Goal: Navigation & Orientation: Find specific page/section

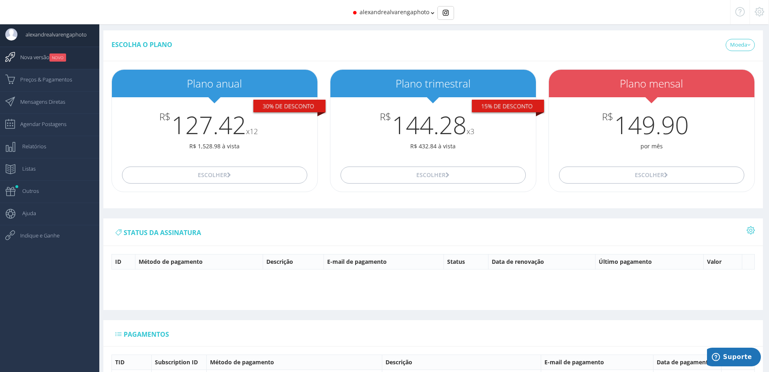
click at [35, 54] on span "Nova versão NOVO" at bounding box center [39, 57] width 54 height 20
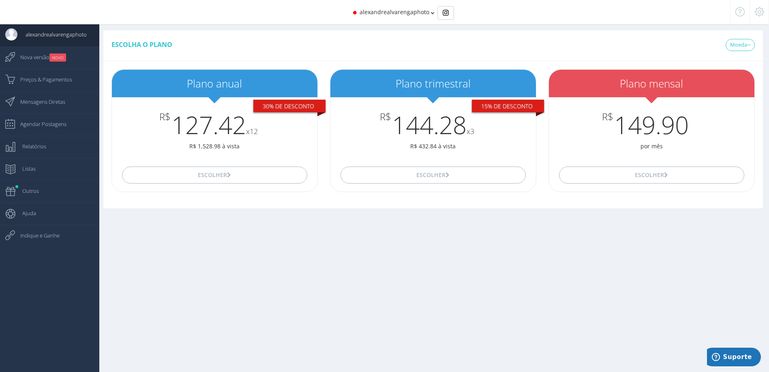
click at [431, 13] on icon at bounding box center [433, 13] width 4 height 6
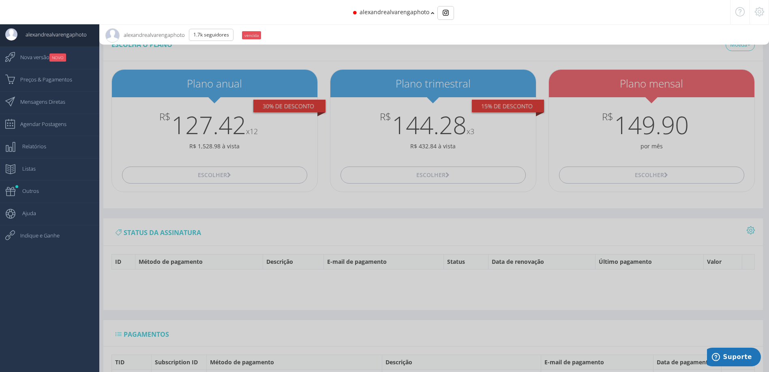
click at [431, 13] on icon at bounding box center [433, 13] width 4 height 6
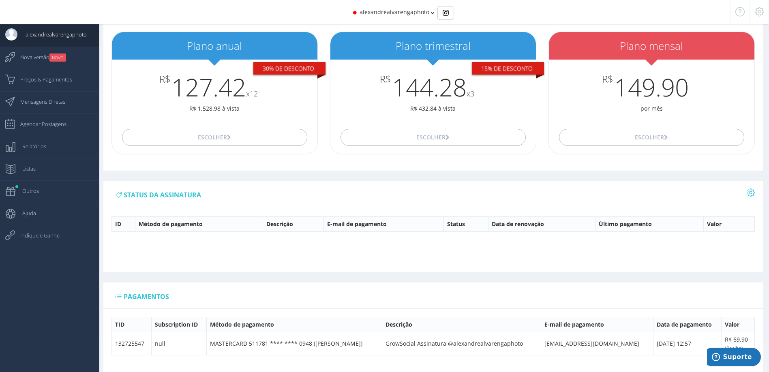
scroll to position [72, 0]
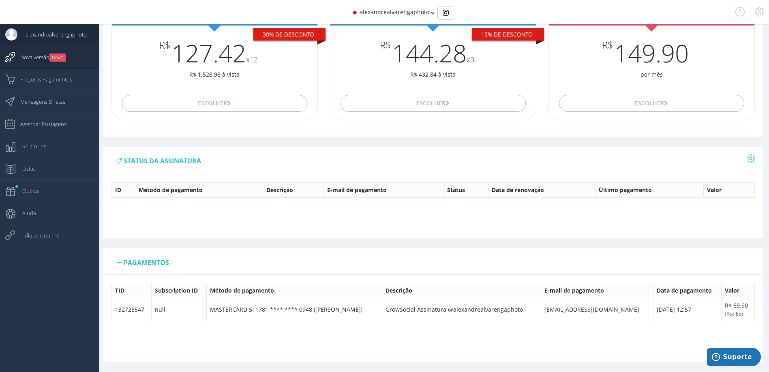
click at [44, 56] on span "Nova versão NOVO" at bounding box center [39, 57] width 54 height 20
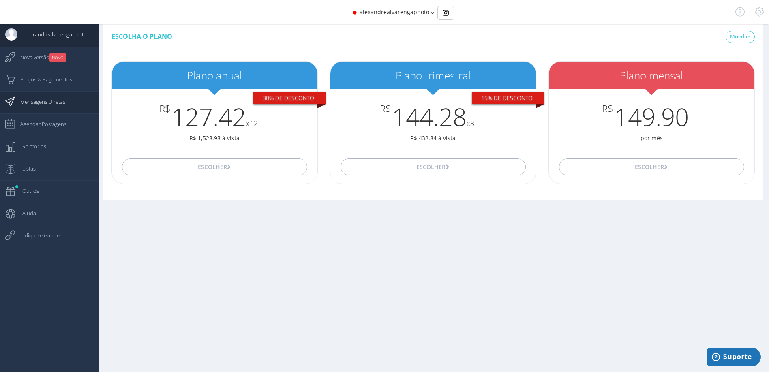
click at [66, 106] on link "Mensagens Diretas" at bounding box center [49, 102] width 99 height 22
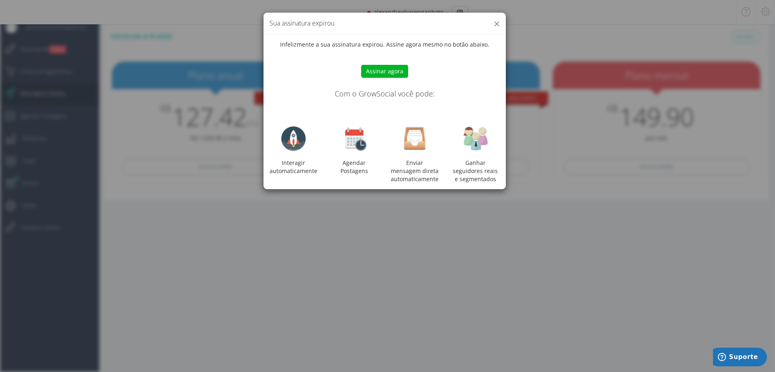
click at [497, 24] on button "×" at bounding box center [497, 23] width 6 height 11
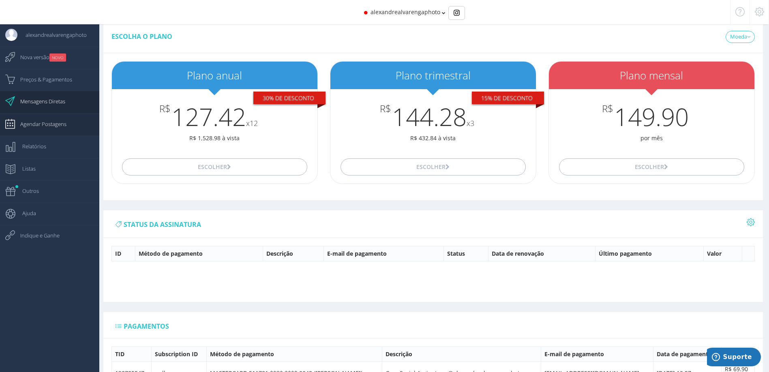
click at [45, 114] on span "Agendar Postagens" at bounding box center [39, 124] width 54 height 20
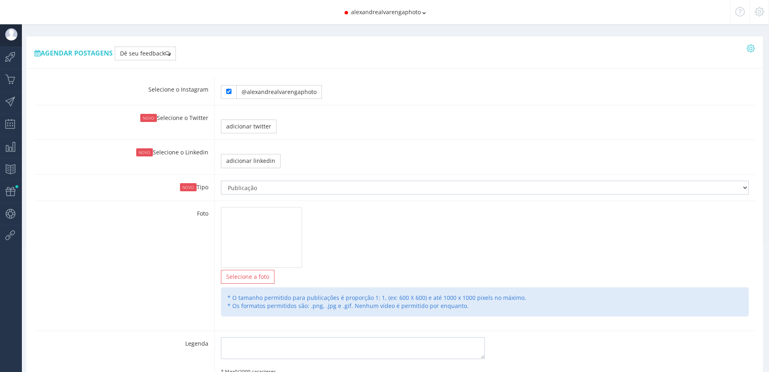
type input "12:00"
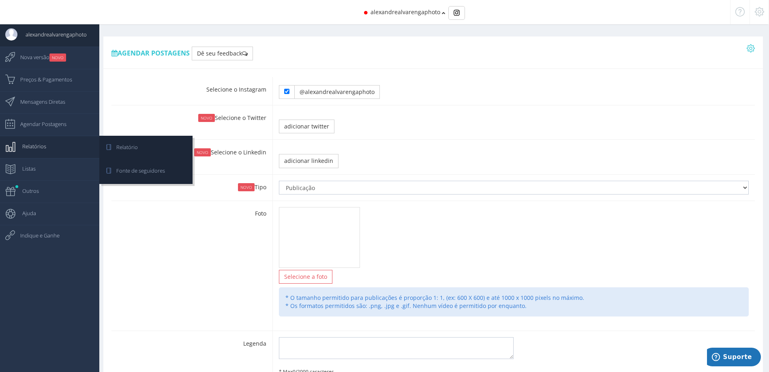
click at [66, 149] on link "Relatórios" at bounding box center [49, 147] width 99 height 22
click at [152, 148] on link "Relatório" at bounding box center [146, 148] width 91 height 22
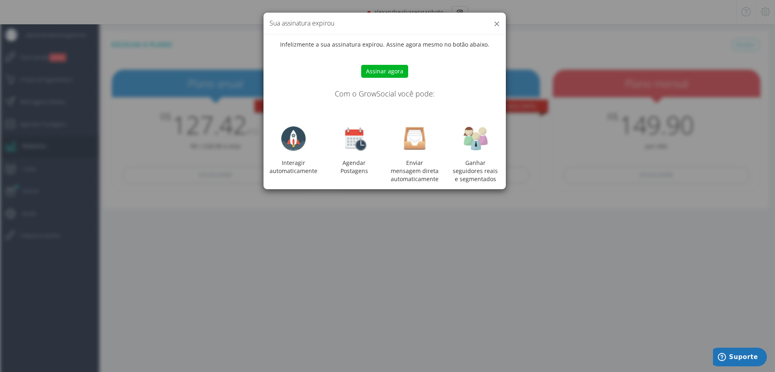
click at [498, 23] on button "×" at bounding box center [497, 23] width 6 height 11
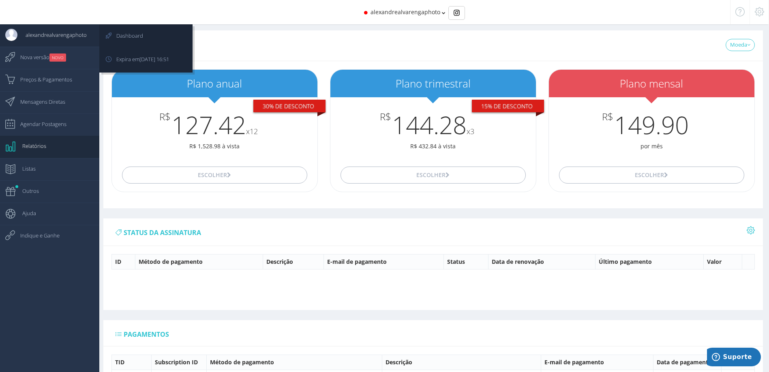
click at [49, 30] on span "alexandrealvarengaphoto" at bounding box center [51, 35] width 69 height 20
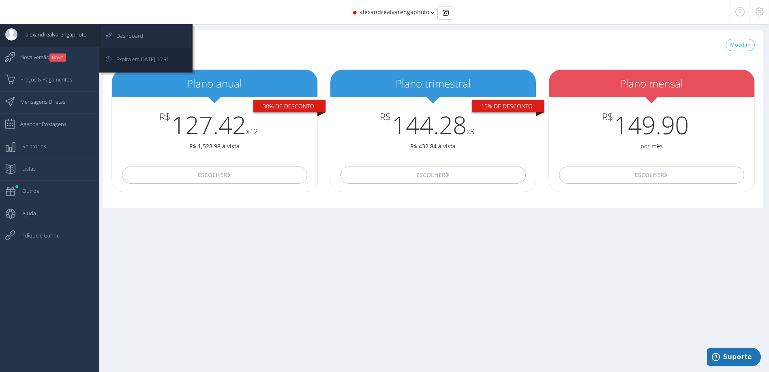
click at [128, 36] on span "Dashboard" at bounding box center [125, 36] width 35 height 20
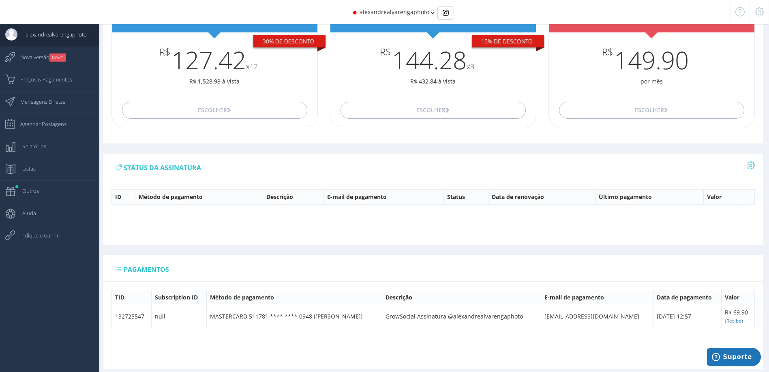
scroll to position [72, 0]
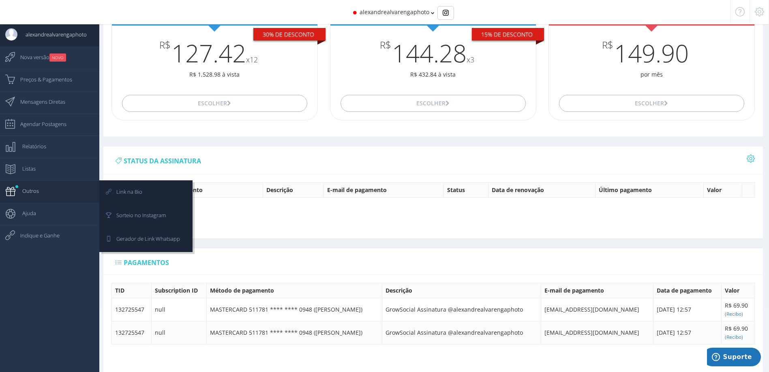
click at [39, 197] on link "Outros" at bounding box center [49, 191] width 99 height 22
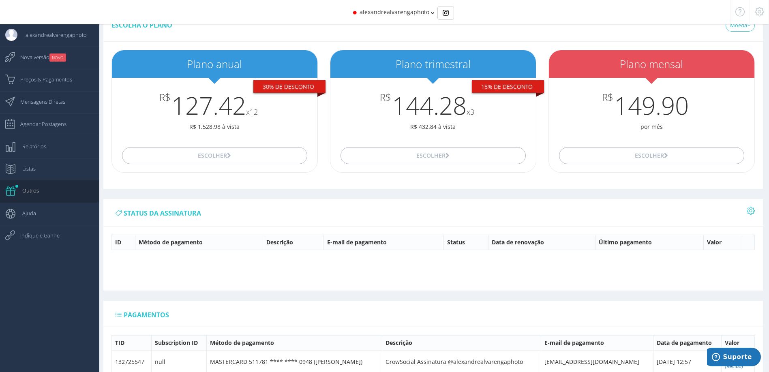
scroll to position [0, 0]
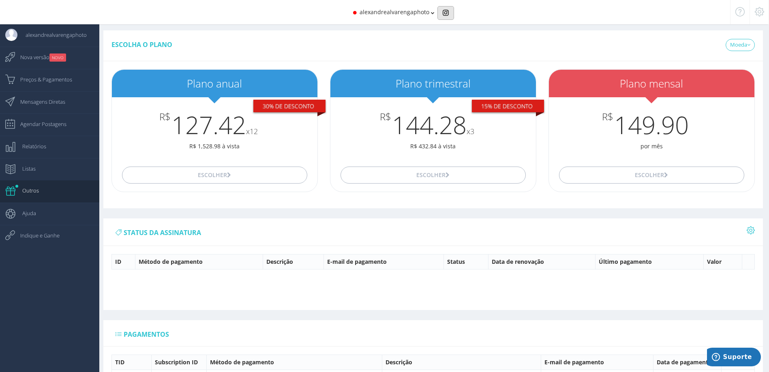
click at [443, 14] on img "Basic example" at bounding box center [446, 13] width 6 height 6
click at [760, 11] on icon at bounding box center [759, 12] width 9 height 6
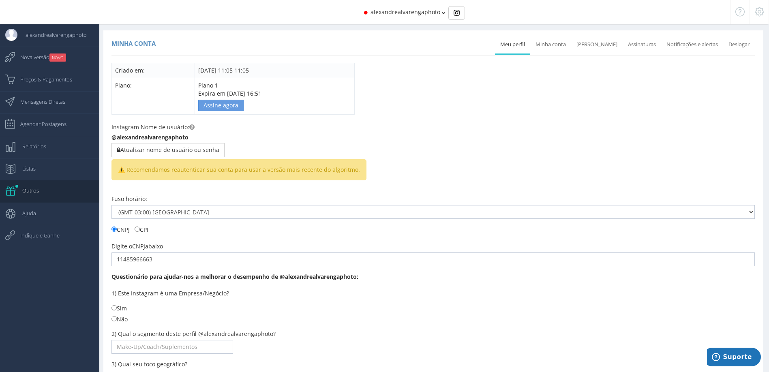
click at [576, 197] on div "Fuso horário: Não definido (GMT-11:00) Midway Island, Samoa (GMT-10:00) Hawaii-…" at bounding box center [432, 207] width 643 height 24
click at [762, 17] on div at bounding box center [758, 12] width 19 height 24
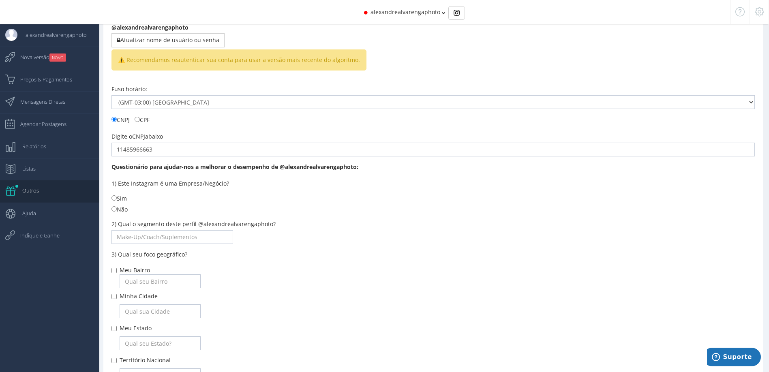
scroll to position [181, 0]
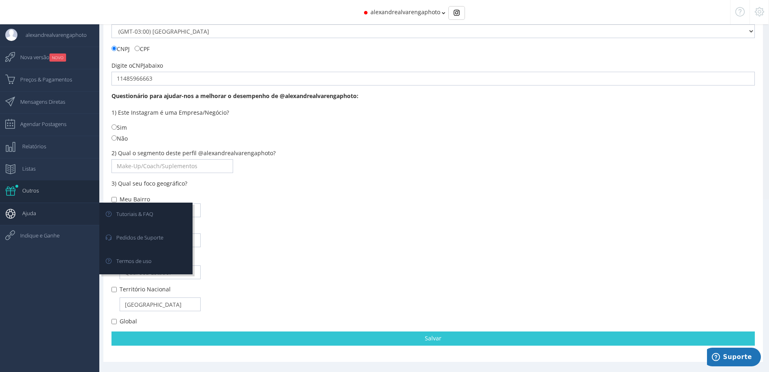
click at [50, 210] on link "Ajuda" at bounding box center [49, 214] width 99 height 22
